Goal: Find specific page/section: Find specific page/section

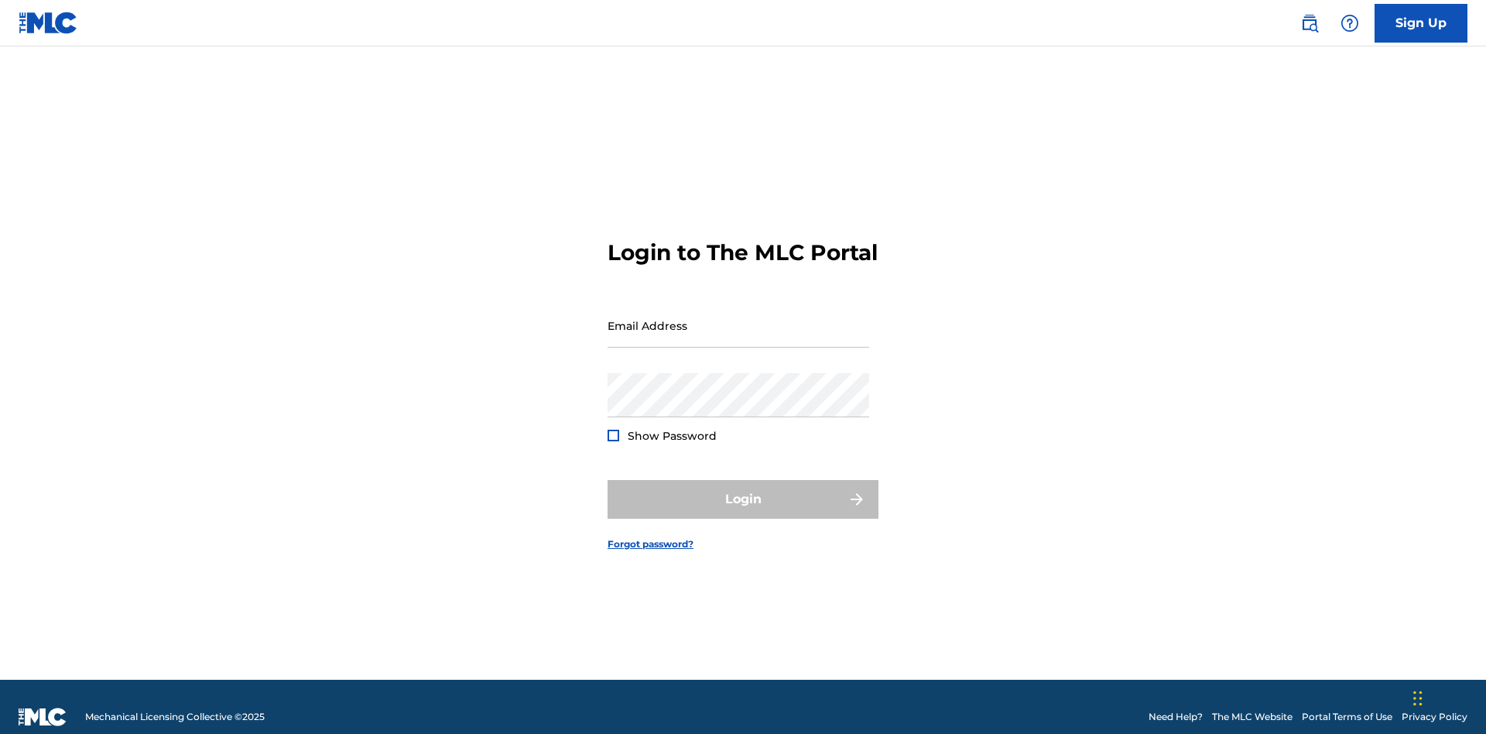
scroll to position [20, 0]
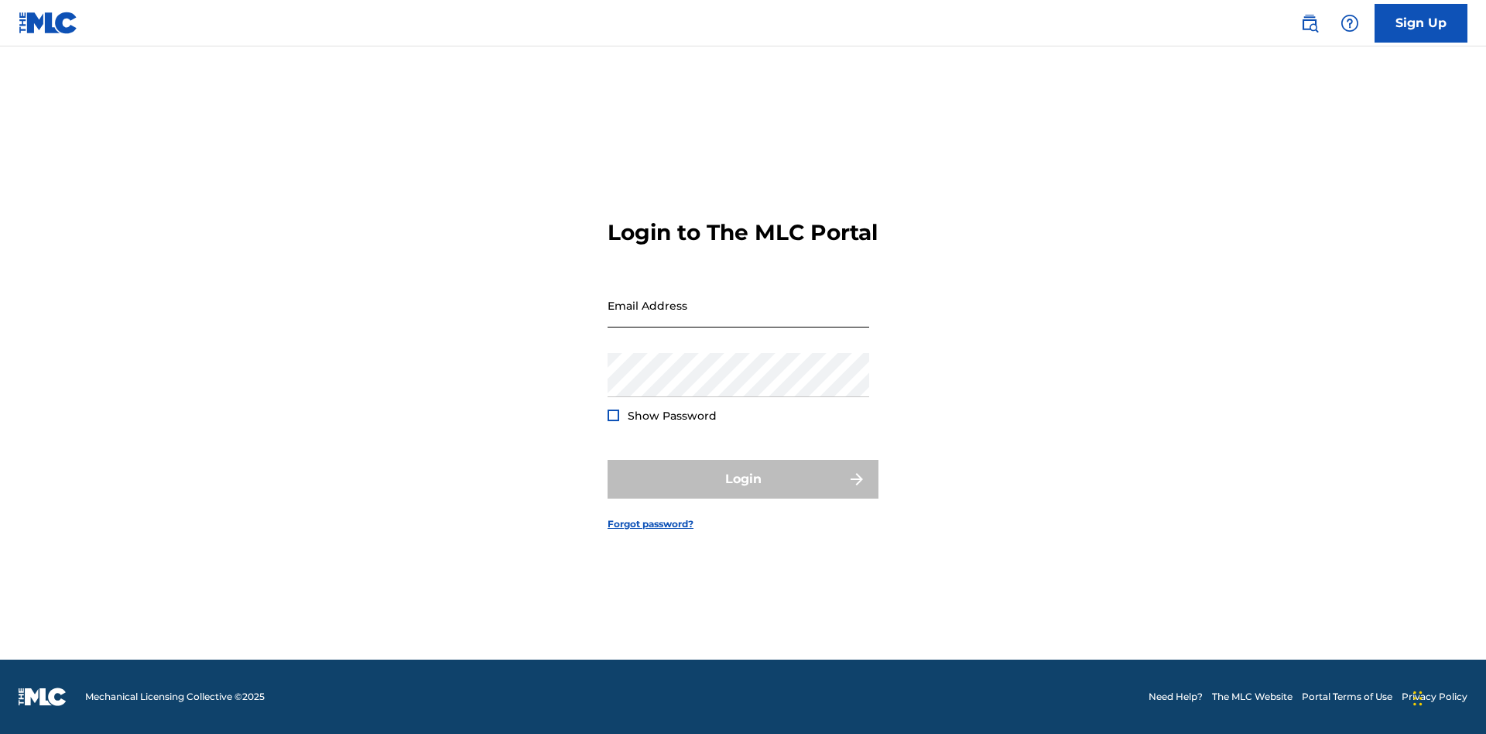
click at [738, 318] on input "Email Address" at bounding box center [738, 305] width 262 height 44
type input "Duke.McTesterson@gmail.com"
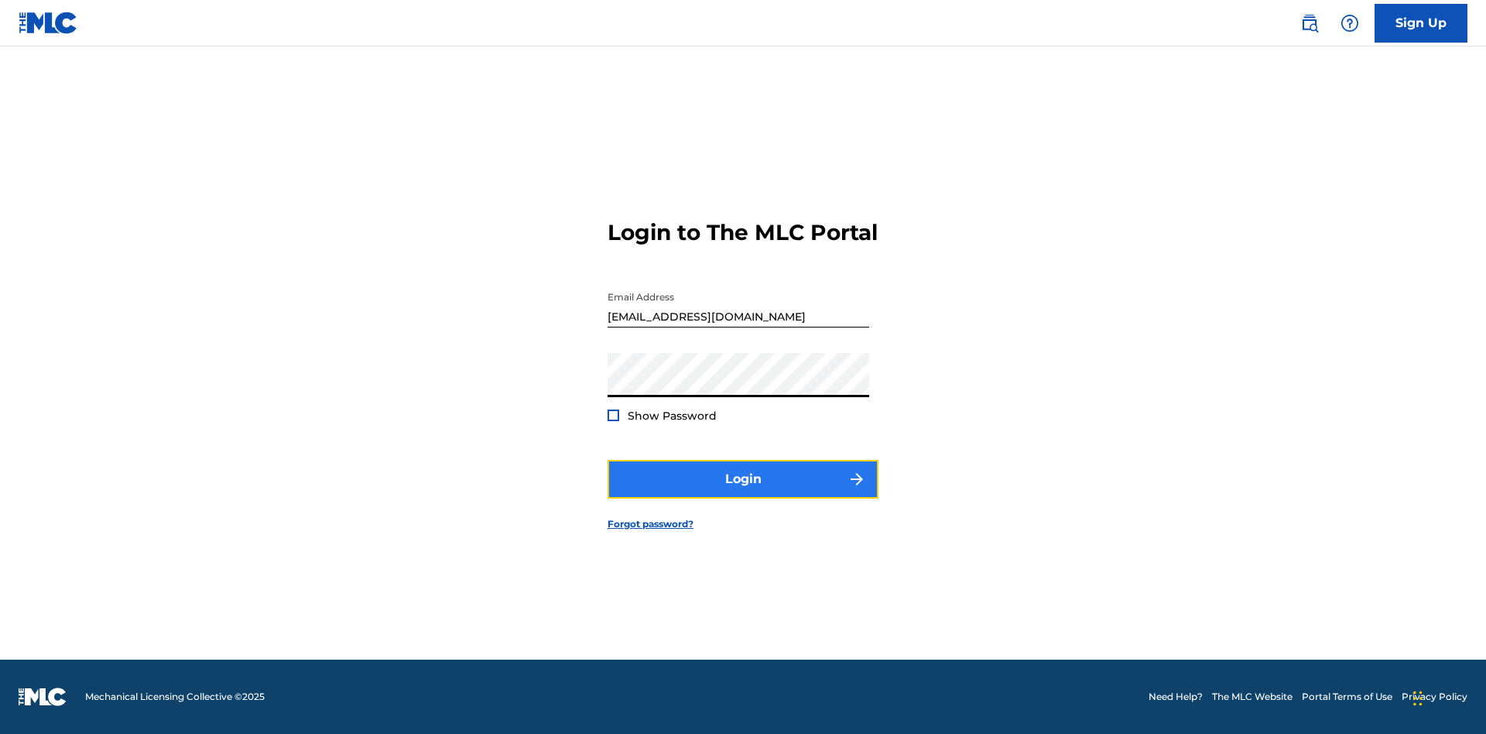
click at [743, 492] on button "Login" at bounding box center [742, 479] width 271 height 39
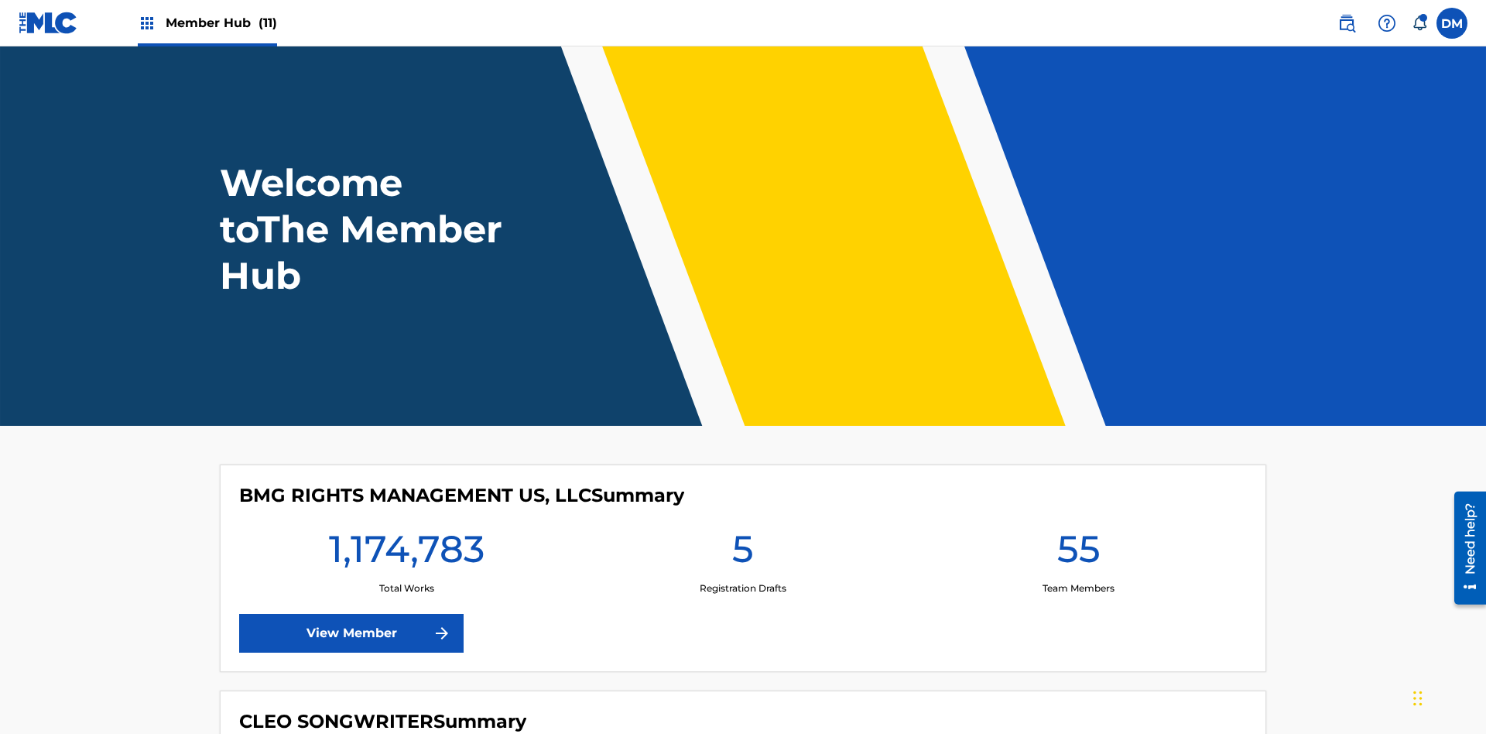
click at [221, 22] on span "Member Hub (11)" at bounding box center [221, 23] width 111 height 18
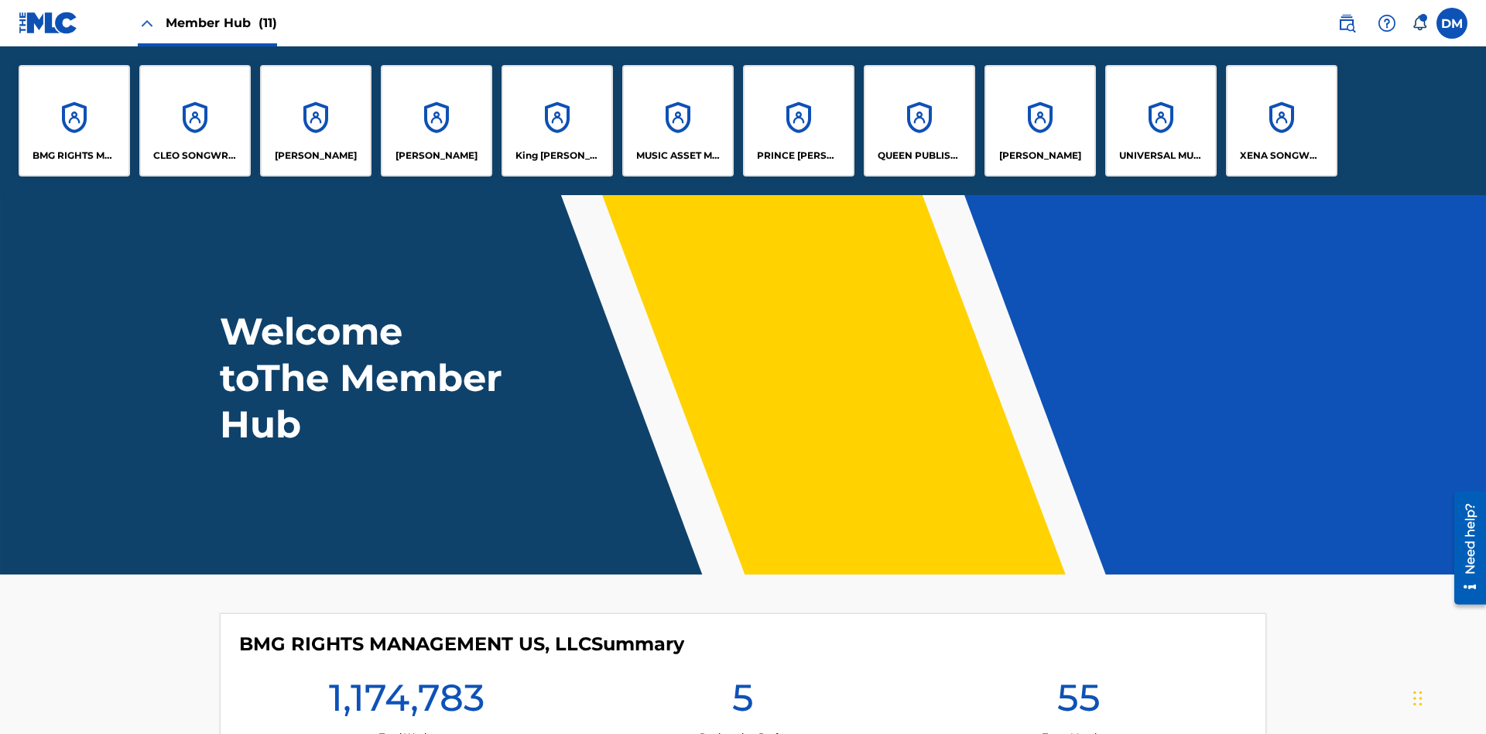
scroll to position [56, 0]
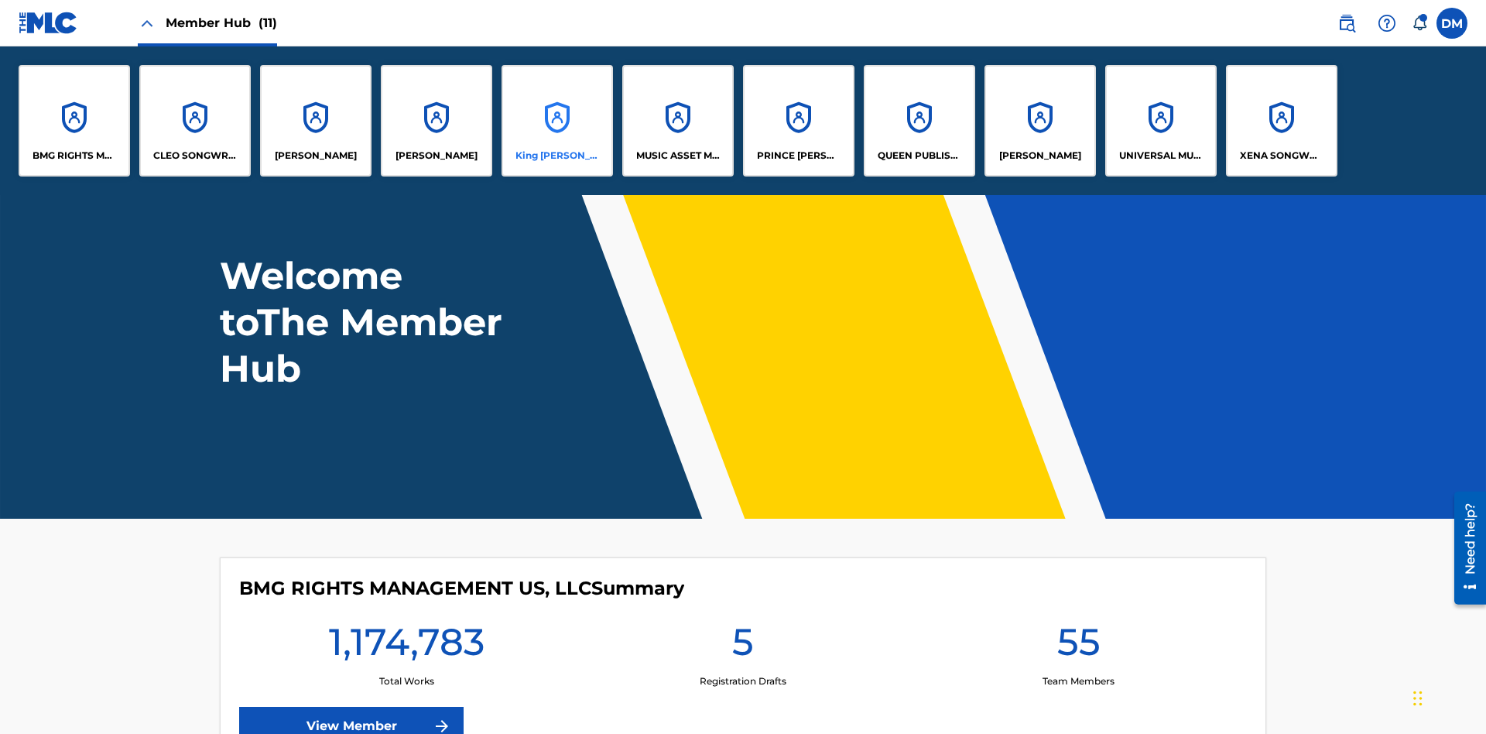
click at [556, 156] on p "King McTesterson" at bounding box center [557, 156] width 84 height 14
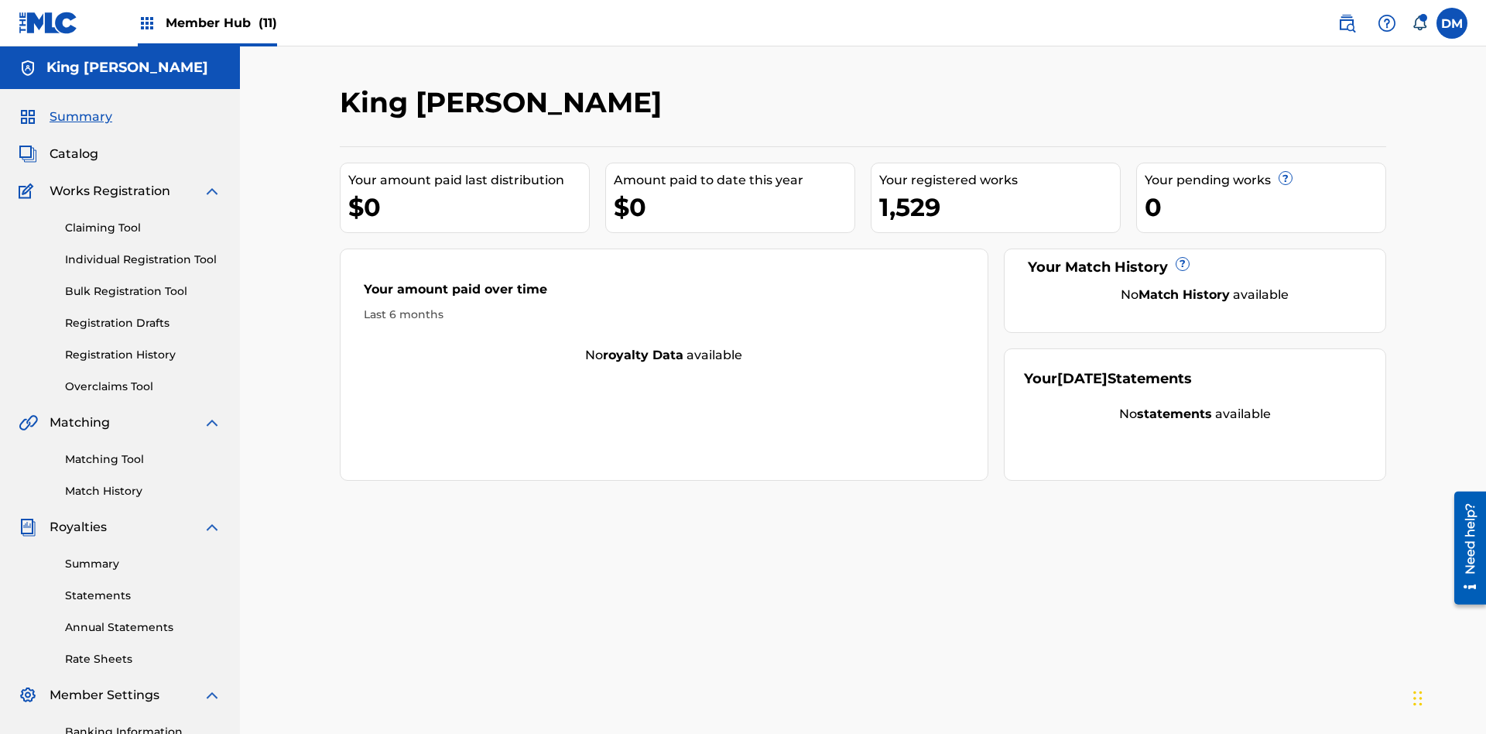
scroll to position [226, 0]
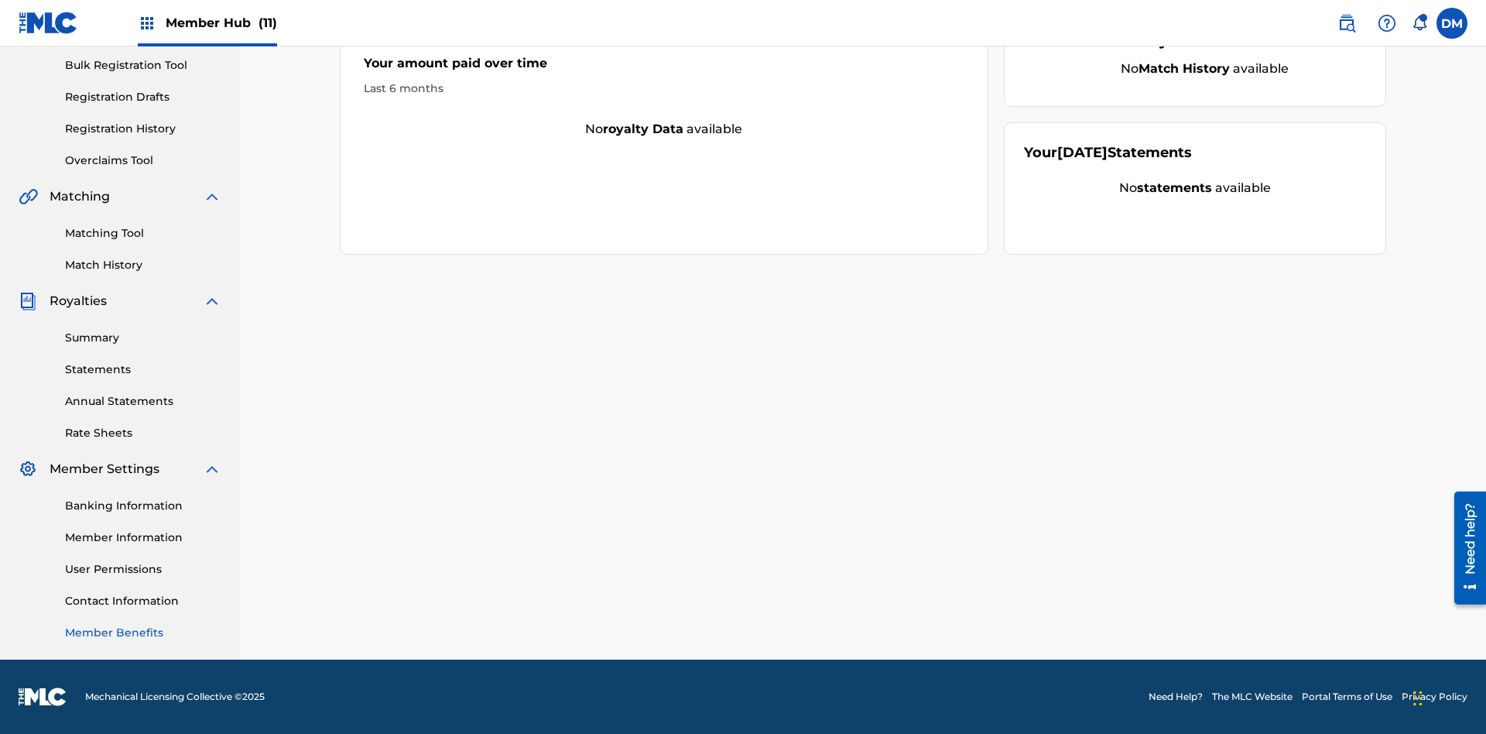
click at [143, 632] on link "Member Benefits" at bounding box center [143, 632] width 156 height 16
